Goal: Entertainment & Leisure: Consume media (video, audio)

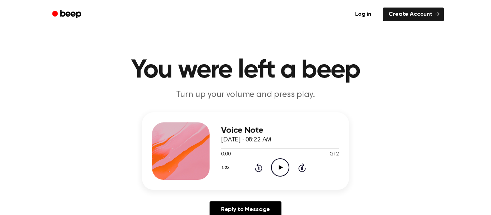
click at [275, 172] on icon "Play Audio" at bounding box center [280, 167] width 18 height 18
click at [275, 168] on icon "Play Audio" at bounding box center [280, 167] width 18 height 18
click at [282, 173] on icon "Play Audio" at bounding box center [280, 167] width 18 height 18
click at [283, 167] on icon "Play Audio" at bounding box center [280, 167] width 18 height 18
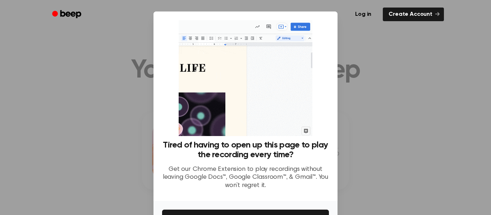
scroll to position [46, 0]
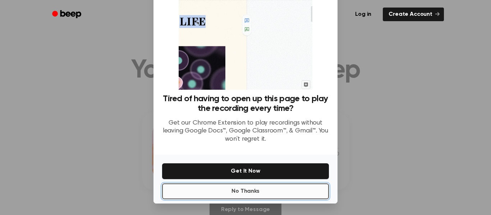
click at [227, 196] on button "No Thanks" at bounding box center [245, 192] width 167 height 16
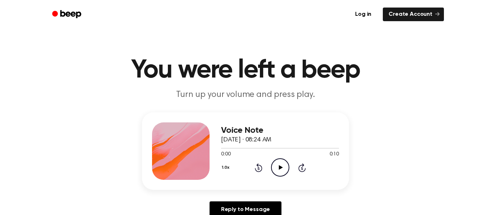
click at [282, 162] on icon "Play Audio" at bounding box center [280, 167] width 18 height 18
click at [278, 169] on icon "Play Audio" at bounding box center [280, 167] width 18 height 18
click at [283, 176] on icon "Play Audio" at bounding box center [280, 167] width 18 height 18
click at [275, 161] on icon "Play Audio" at bounding box center [280, 167] width 18 height 18
click at [285, 174] on icon "Play Audio" at bounding box center [280, 167] width 18 height 18
